Goal: Task Accomplishment & Management: Manage account settings

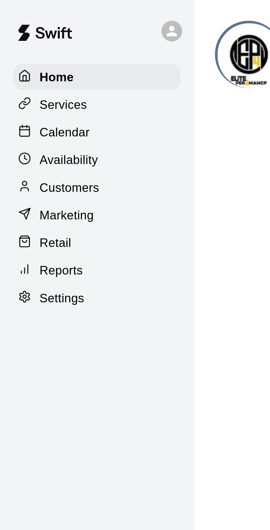
click at [23, 44] on p "Calendar" at bounding box center [21, 42] width 16 height 6
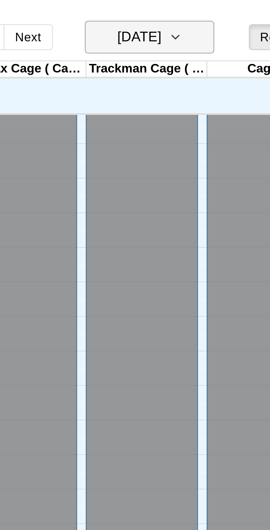
click at [161, 13] on icon "button" at bounding box center [159, 12] width 4 height 7
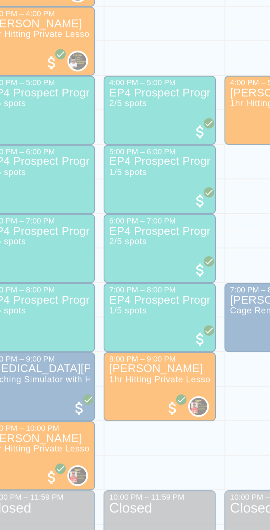
click at [155, 457] on div at bounding box center [135, 265] width 270 height 530
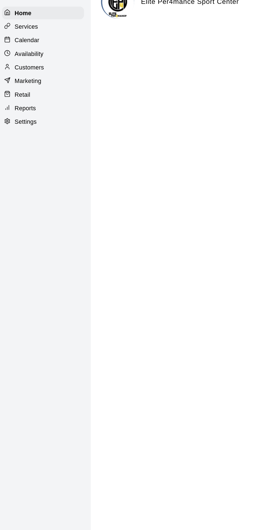
click at [22, 44] on p "Calendar" at bounding box center [21, 42] width 16 height 6
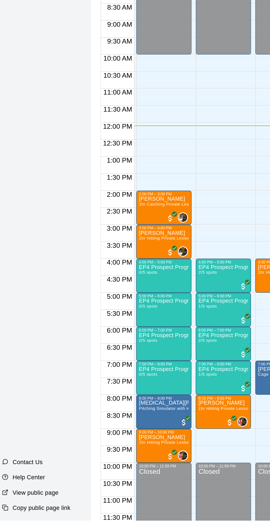
scroll to position [0, 34]
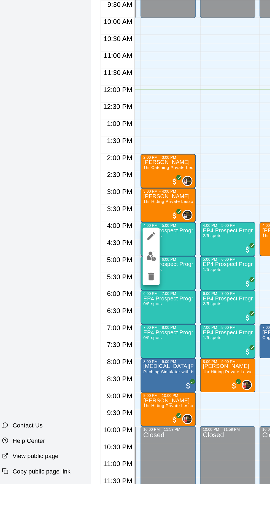
click at [100, 379] on button "edit" at bounding box center [101, 382] width 11 height 11
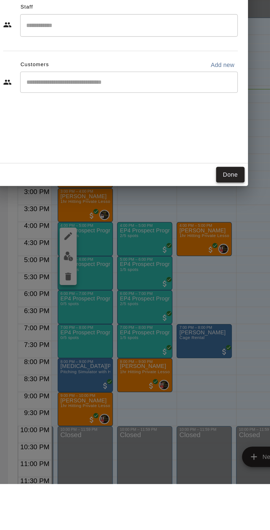
click at [215, 335] on button "Done" at bounding box center [206, 329] width 18 height 10
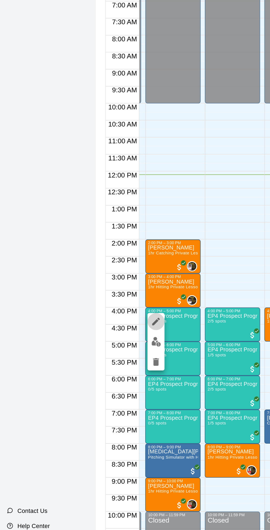
click at [101, 369] on icon "edit" at bounding box center [101, 369] width 5 height 5
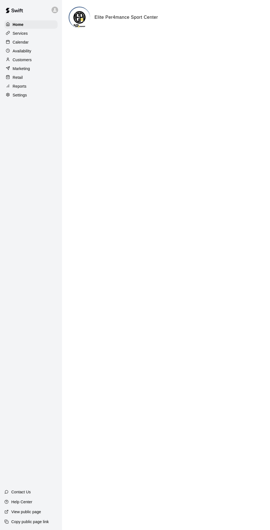
click at [24, 44] on p "Calendar" at bounding box center [21, 42] width 16 height 6
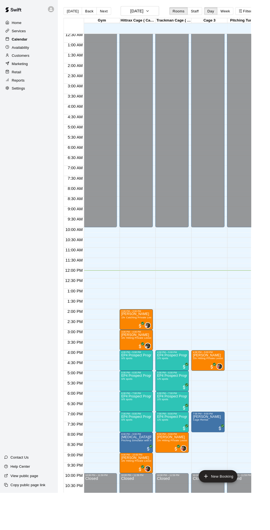
scroll to position [14, 0]
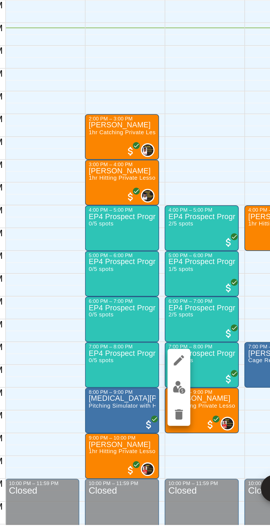
click at [175, 464] on img "edit" at bounding box center [174, 463] width 6 height 6
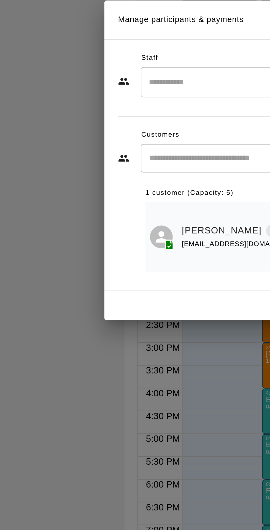
click at [108, 267] on input "Start typing to search customers..." at bounding box center [141, 264] width 136 height 6
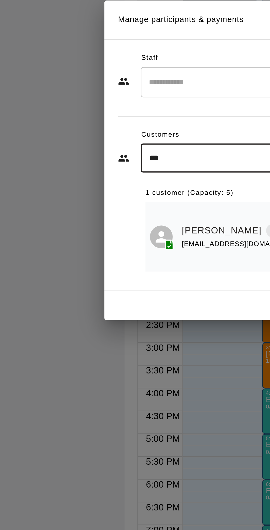
type input "****"
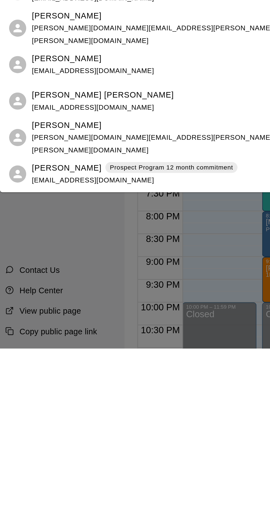
click at [90, 444] on p "Prospect Program 12 month commitment" at bounding box center [85, 442] width 60 height 5
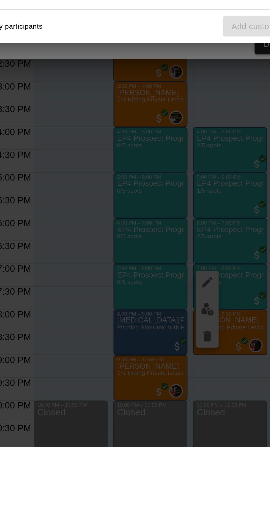
scroll to position [0, 0]
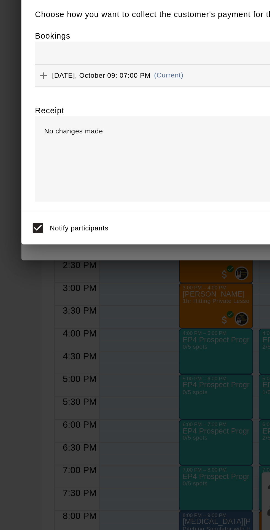
click at [65, 255] on icon "Add" at bounding box center [62, 252] width 3 height 3
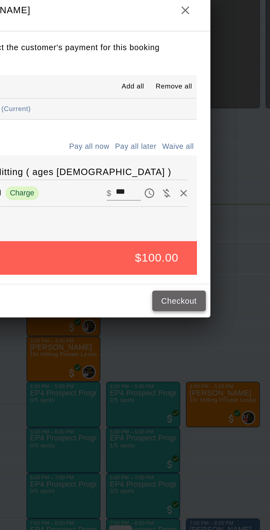
click at [214, 342] on button "Checkout" at bounding box center [203, 336] width 26 height 10
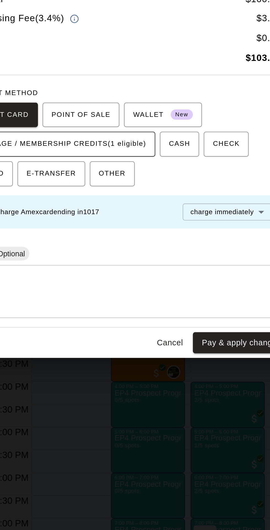
click at [140, 265] on span "PACKAGE / MEMBERSHIP CREDITS (1 eligible)" at bounding box center [104, 260] width 82 height 9
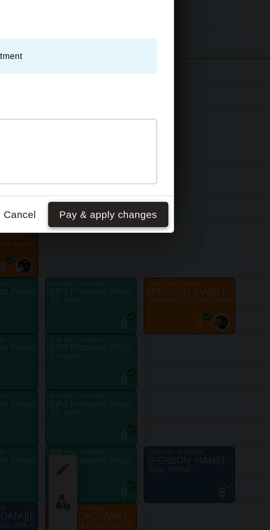
click at [209, 356] on button "Pay & apply changes" at bounding box center [191, 351] width 47 height 10
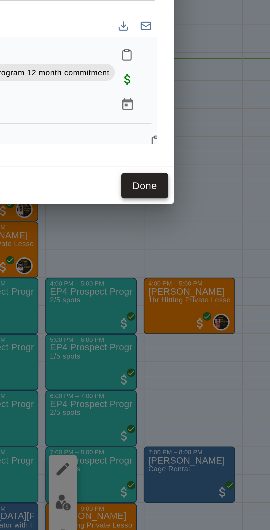
click at [216, 345] on button "Done" at bounding box center [206, 339] width 18 height 10
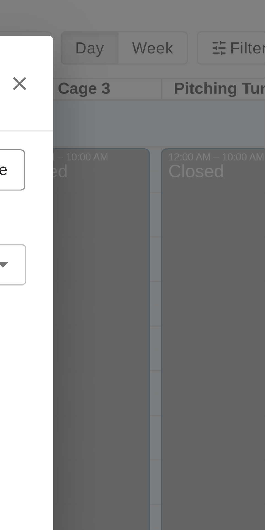
click at [212, 23] on icon "Close" at bounding box center [210, 21] width 6 height 6
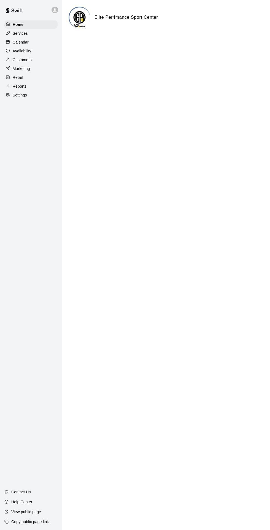
click at [26, 45] on p "Calendar" at bounding box center [21, 42] width 16 height 6
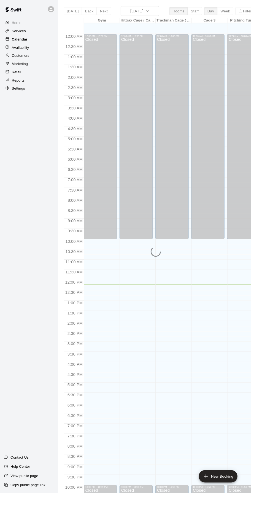
scroll to position [13, 0]
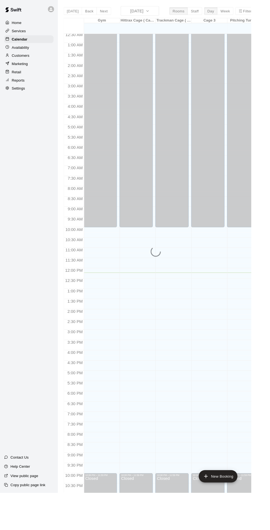
click at [28, 50] on p "Availability" at bounding box center [22, 51] width 19 height 6
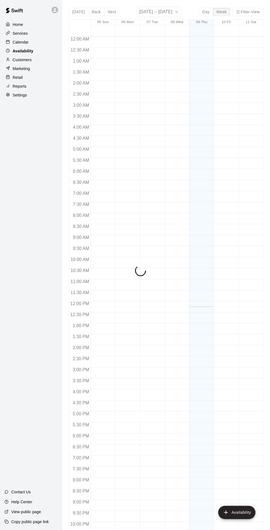
scroll to position [29, 0]
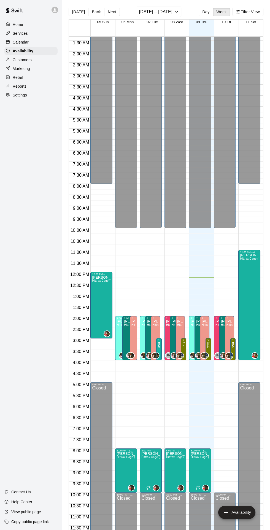
click at [22, 40] on p "Calendar" at bounding box center [21, 42] width 16 height 6
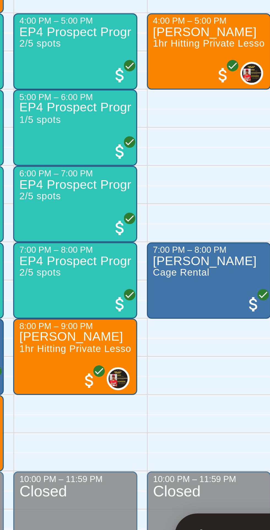
scroll to position [28, 0]
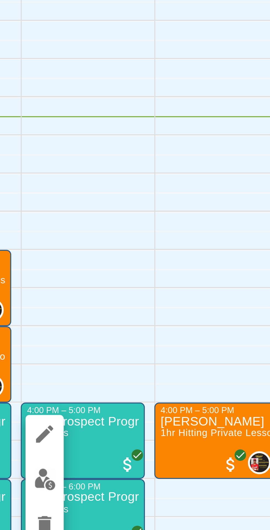
click at [176, 386] on img "edit" at bounding box center [174, 383] width 6 height 6
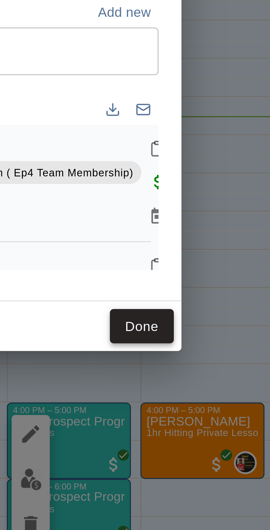
click at [216, 345] on button "Done" at bounding box center [206, 339] width 18 height 10
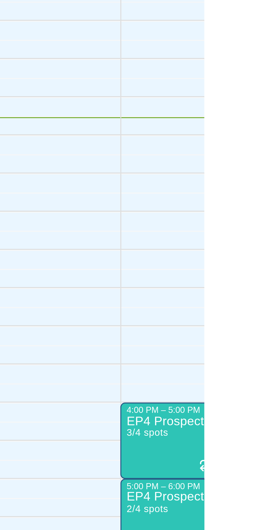
scroll to position [0, 0]
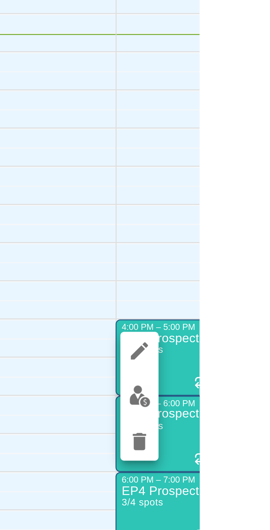
click at [253, 385] on img "edit" at bounding box center [253, 383] width 6 height 6
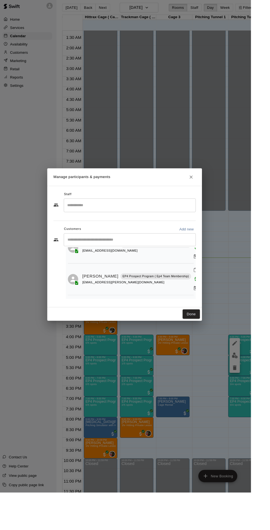
scroll to position [34, 0]
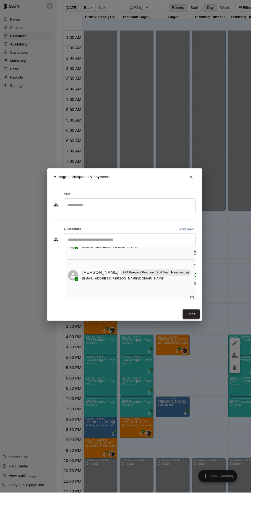
click at [216, 345] on button "Done" at bounding box center [206, 339] width 18 height 10
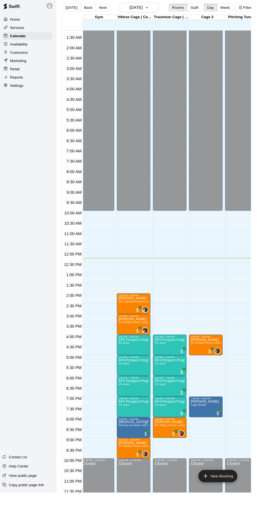
scroll to position [29, 2]
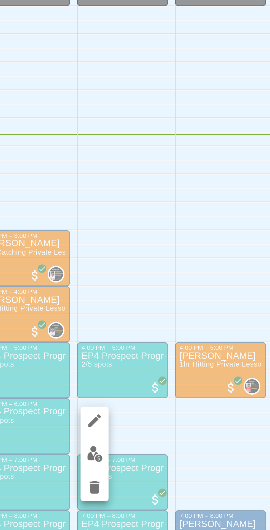
click at [174, 406] on img "edit" at bounding box center [172, 405] width 6 height 6
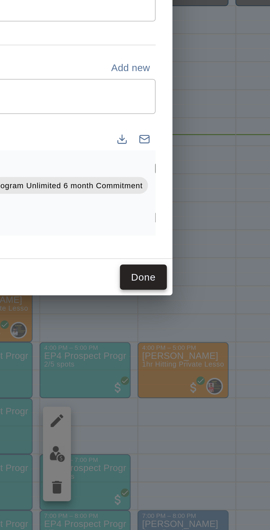
click at [216, 340] on button "Done" at bounding box center [206, 335] width 18 height 10
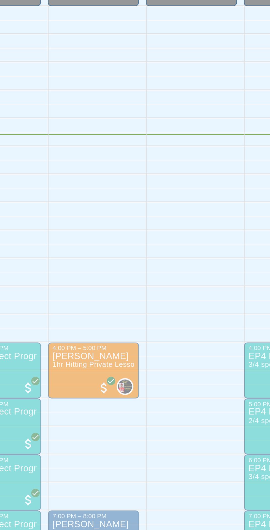
scroll to position [0, 37]
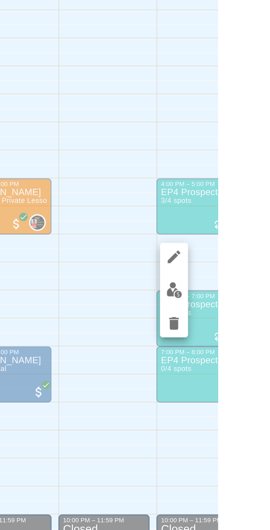
click at [255, 404] on img "edit" at bounding box center [253, 405] width 6 height 6
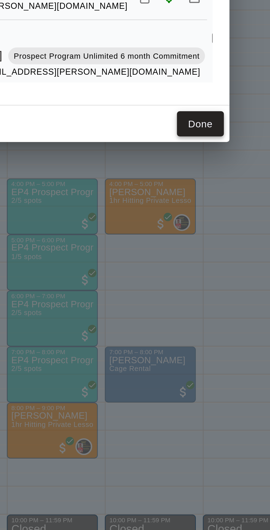
click at [216, 345] on button "Done" at bounding box center [206, 339] width 18 height 10
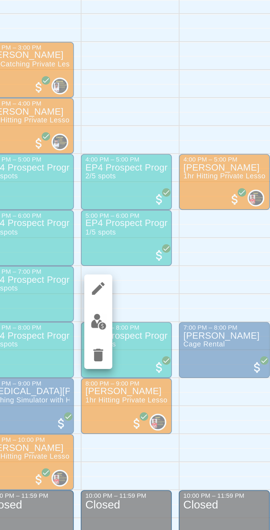
click at [140, 427] on img "edit" at bounding box center [137, 427] width 6 height 6
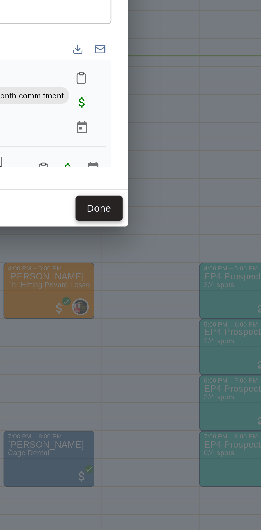
click at [216, 345] on button "Done" at bounding box center [206, 339] width 18 height 10
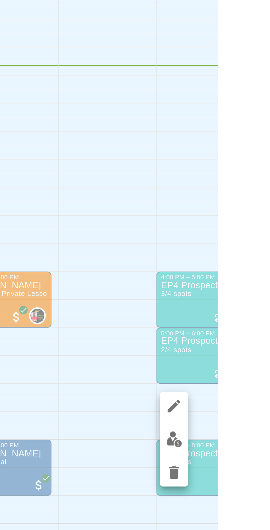
click at [255, 427] on img "edit" at bounding box center [253, 427] width 6 height 6
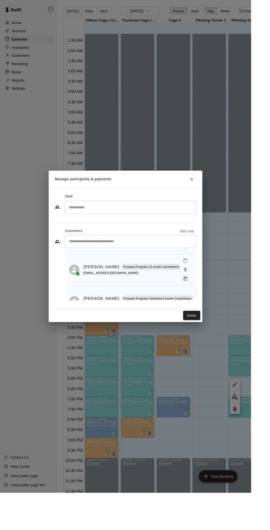
scroll to position [43, 0]
click at [216, 345] on button "Done" at bounding box center [206, 339] width 18 height 10
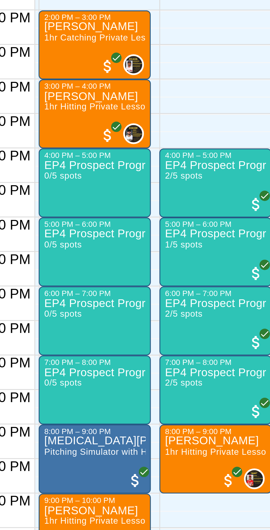
scroll to position [0, 36]
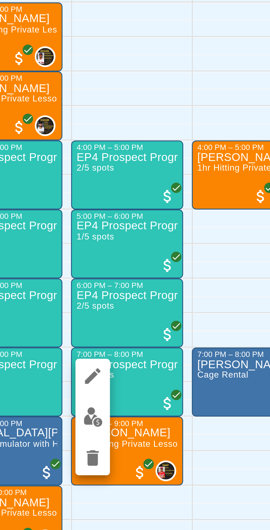
click at [138, 448] on img "edit" at bounding box center [138, 449] width 6 height 6
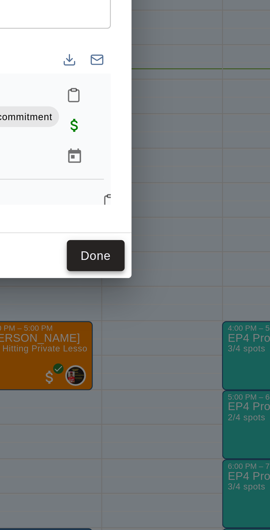
click at [216, 345] on button "Done" at bounding box center [206, 339] width 18 height 10
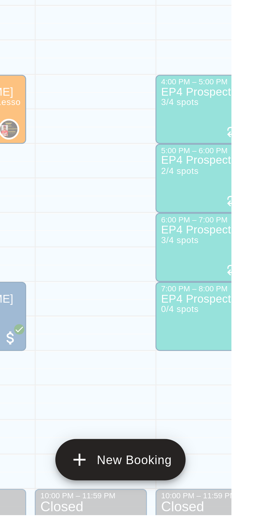
scroll to position [0, 0]
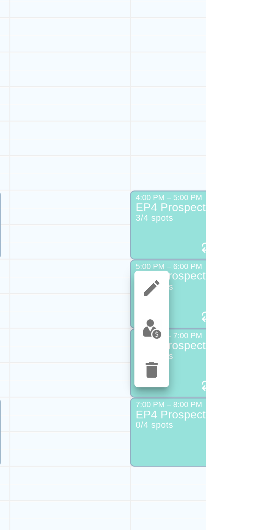
click at [253, 434] on img "edit" at bounding box center [253, 434] width 6 height 6
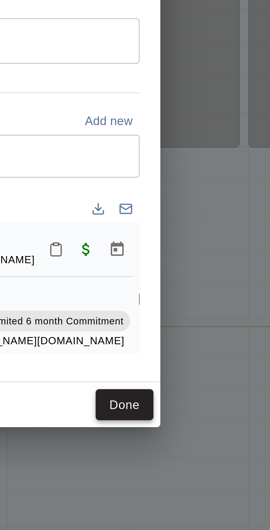
click at [216, 345] on button "Done" at bounding box center [206, 339] width 18 height 10
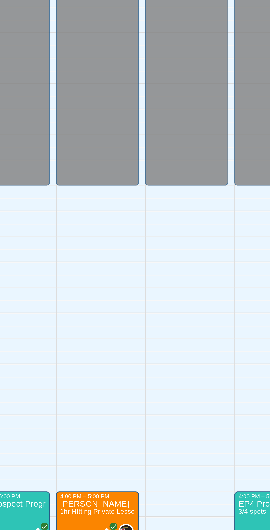
scroll to position [0, 37]
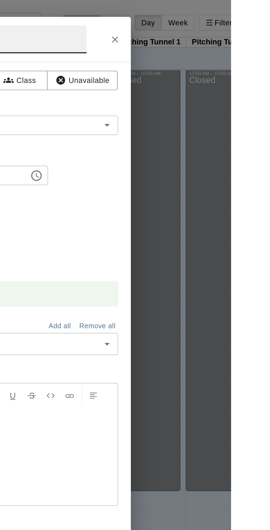
click at [214, 26] on button "Close" at bounding box center [210, 21] width 10 height 10
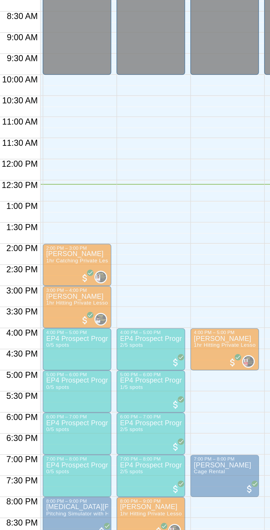
scroll to position [0, 37]
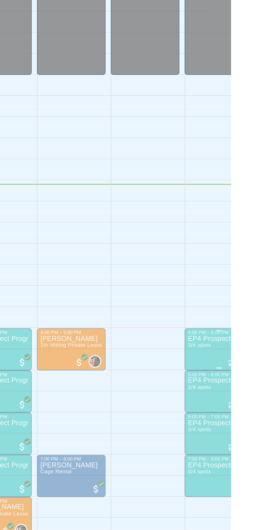
click at [266, 366] on p "EP4 Prospect Program Pitching (Ages [DEMOGRAPHIC_DATA]+ )" at bounding box center [264, 366] width 33 height 0
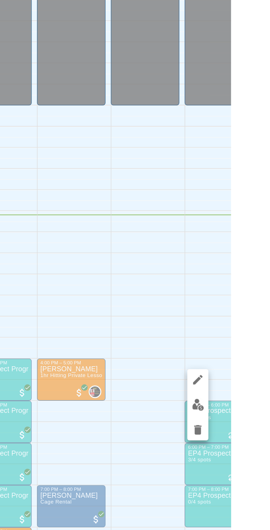
click at [254, 384] on img "edit" at bounding box center [253, 384] width 6 height 6
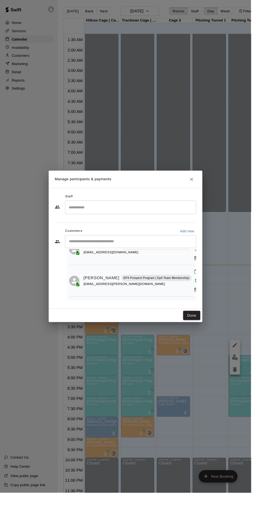
scroll to position [34, 0]
click at [209, 309] on icon "Manage bookings & payment" at bounding box center [211, 307] width 4 height 5
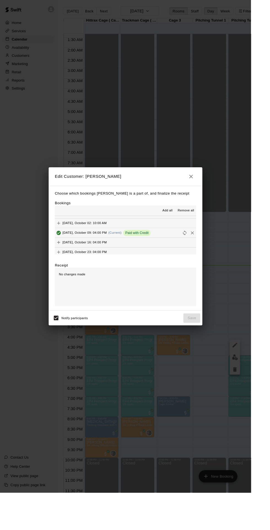
scroll to position [39, 0]
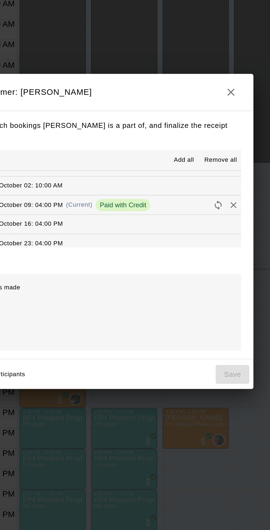
click at [209, 253] on icon "Remove" at bounding box center [206, 250] width 3 height 3
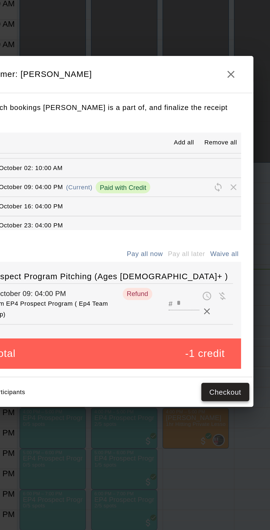
click at [213, 357] on button "Checkout" at bounding box center [203, 352] width 26 height 10
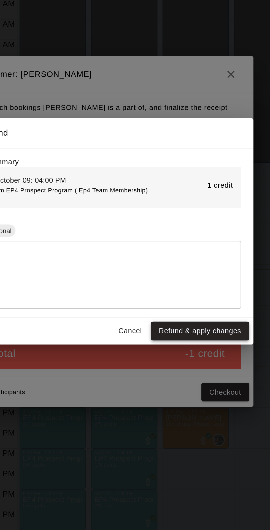
click at [205, 324] on button "Refund & apply changes" at bounding box center [188, 319] width 53 height 10
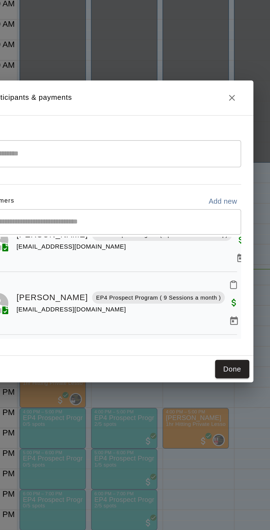
scroll to position [9, 0]
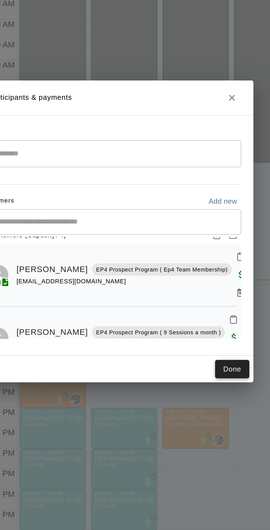
click at [210, 345] on button "Done" at bounding box center [206, 339] width 18 height 10
